Goal: Use online tool/utility: Utilize a website feature to perform a specific function

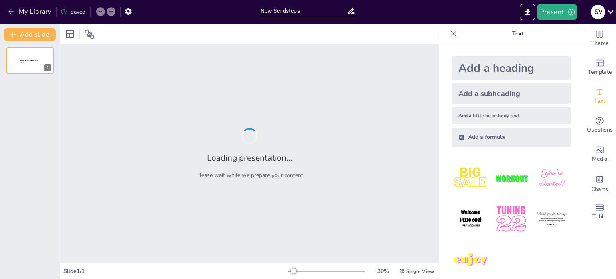
type input "New Sendsteps"
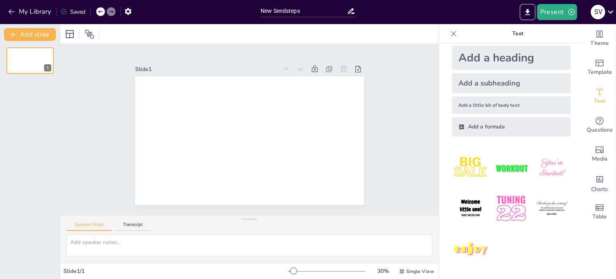
scroll to position [12, 0]
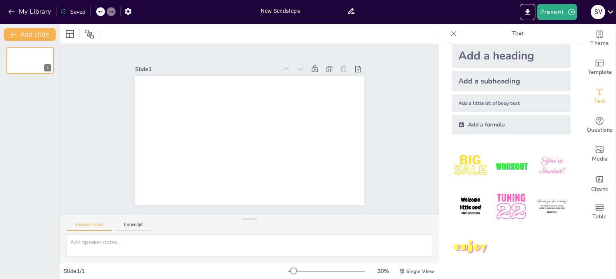
click at [463, 164] on img at bounding box center [470, 165] width 37 height 37
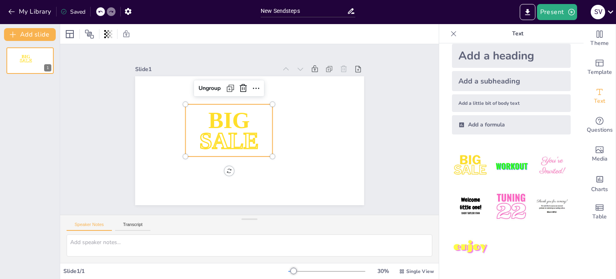
click at [516, 209] on img at bounding box center [510, 206] width 37 height 37
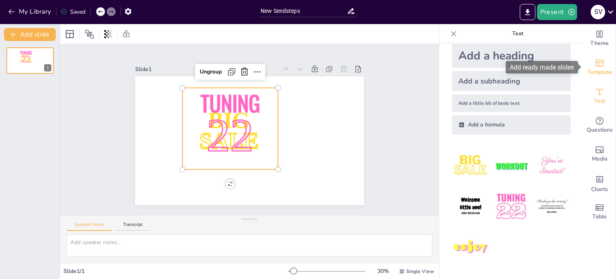
click at [605, 62] on div "Template" at bounding box center [599, 67] width 32 height 29
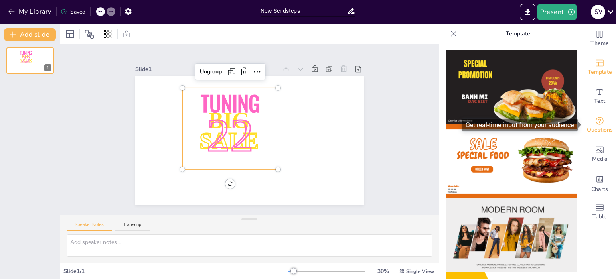
click at [594, 127] on span "Questions" at bounding box center [599, 129] width 26 height 9
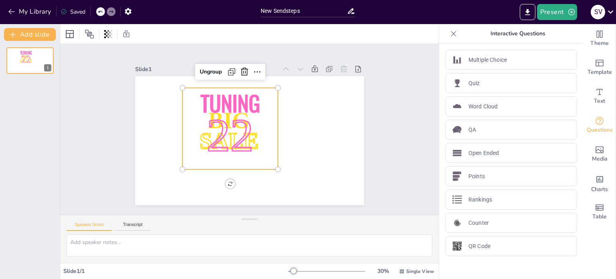
click at [234, 133] on span "22" at bounding box center [265, 141] width 70 height 69
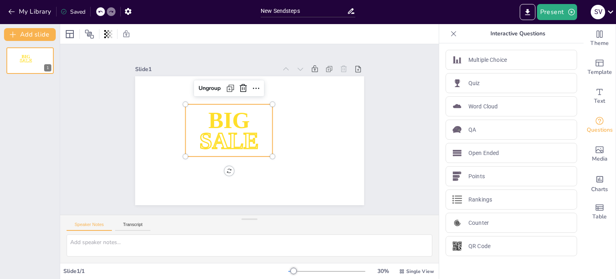
click at [226, 133] on span "SALE" at bounding box center [238, 108] width 25 height 59
click at [223, 133] on div at bounding box center [241, 137] width 249 height 256
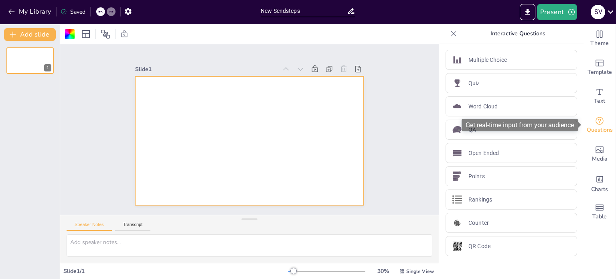
click at [601, 127] on span "Questions" at bounding box center [599, 129] width 26 height 9
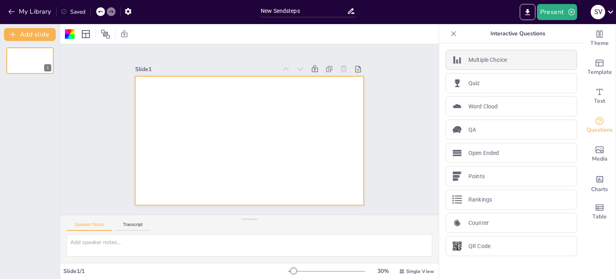
click at [497, 62] on p "Multiple Choice" at bounding box center [487, 60] width 38 height 8
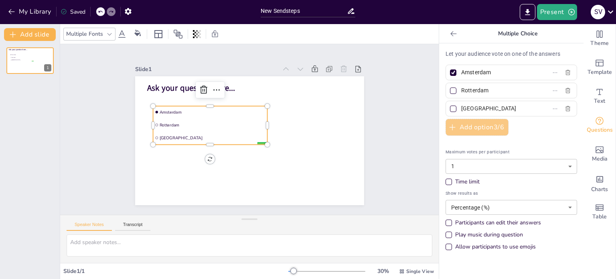
click at [475, 133] on button "Add option 3 / 6" at bounding box center [476, 127] width 63 height 17
